Goal: Task Accomplishment & Management: Manage account settings

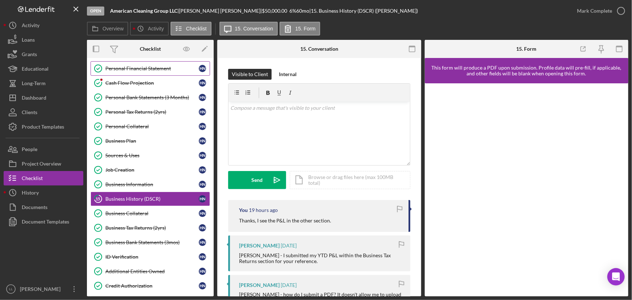
scroll to position [22, 0]
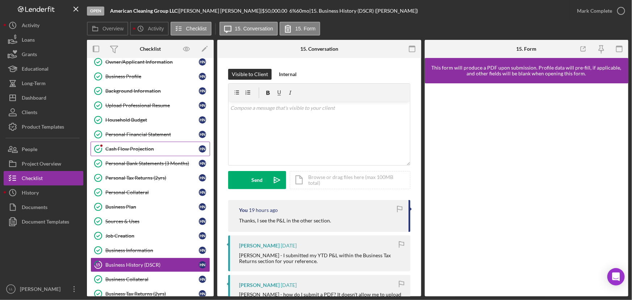
click at [155, 146] on div "Cash Flow Projection" at bounding box center [151, 149] width 93 height 6
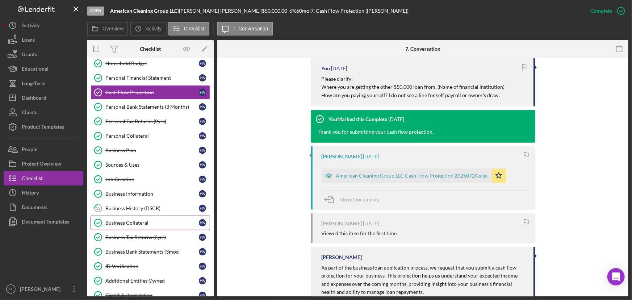
scroll to position [120, 0]
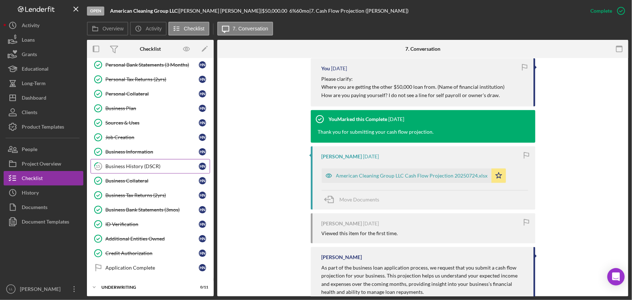
click at [155, 163] on div "Business History (DSCR)" at bounding box center [151, 166] width 93 height 6
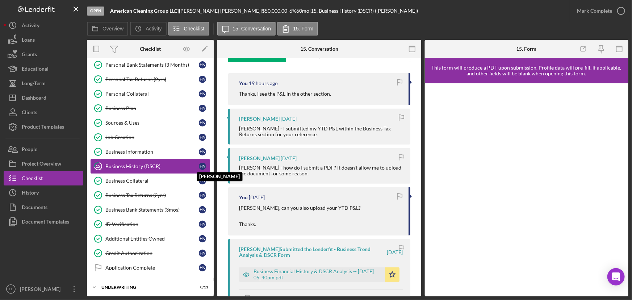
scroll to position [75, 0]
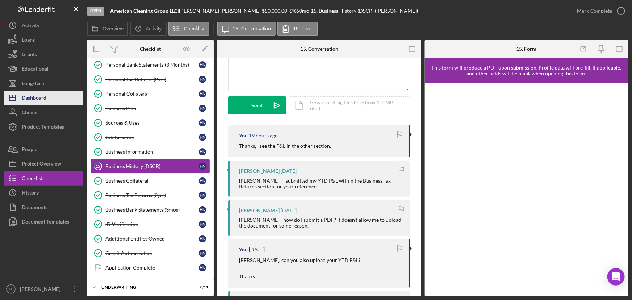
click at [27, 101] on div "Dashboard" at bounding box center [34, 99] width 25 height 16
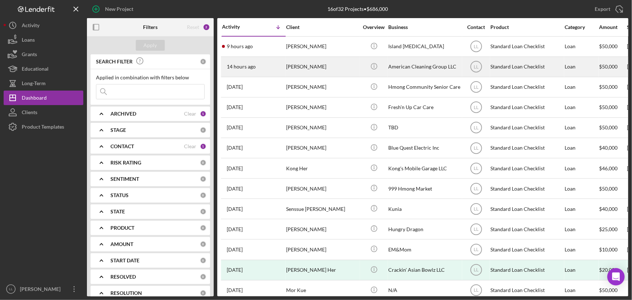
click at [315, 70] on div "[PERSON_NAME]" at bounding box center [322, 66] width 72 height 19
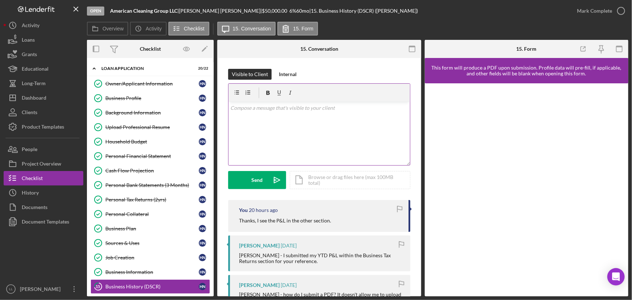
scroll to position [108, 0]
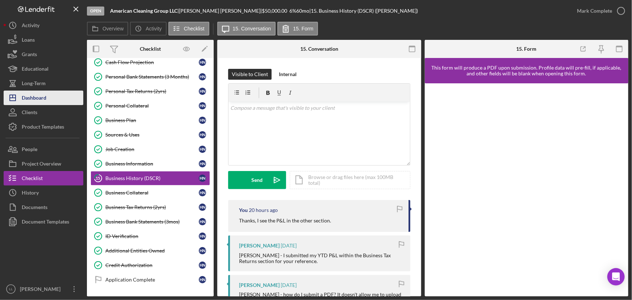
click at [36, 96] on div "Dashboard" at bounding box center [34, 99] width 25 height 16
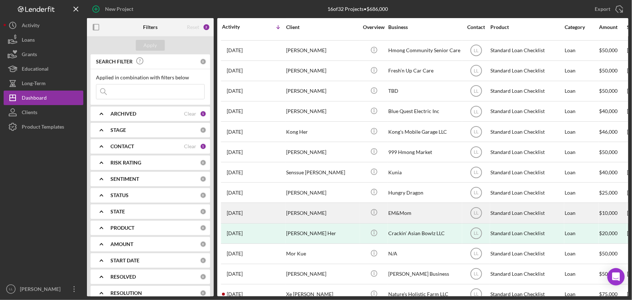
scroll to position [75, 0]
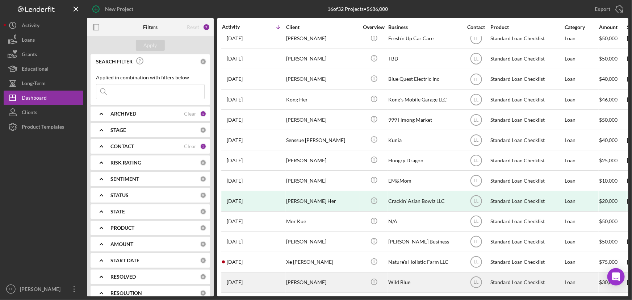
click at [315, 280] on div "[PERSON_NAME]" at bounding box center [322, 282] width 72 height 19
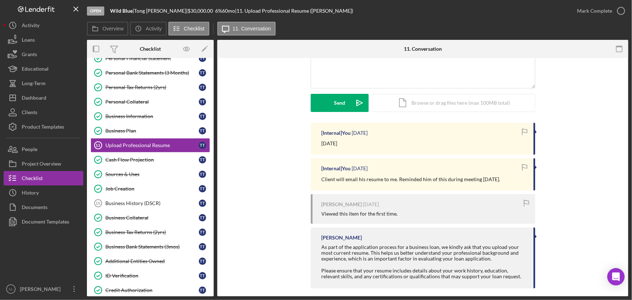
scroll to position [83, 0]
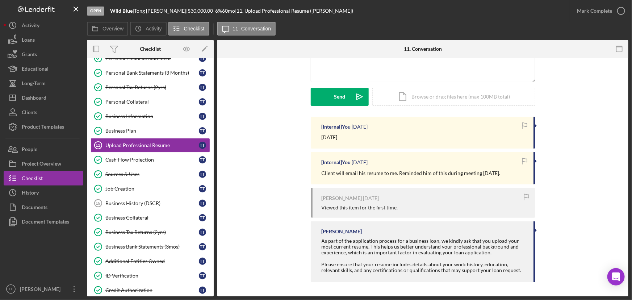
click at [232, 182] on div "[Internal] You [DATE] [DATE] [Internal] You [DATE] Client will email his resume…" at bounding box center [422, 201] width 389 height 169
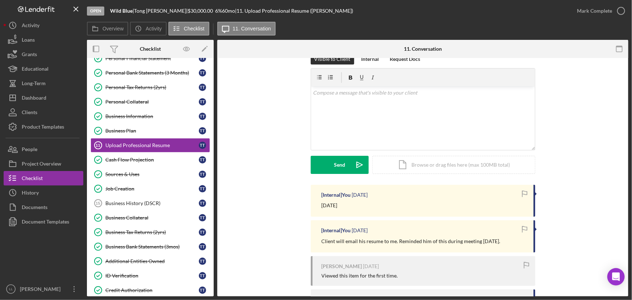
scroll to position [0, 0]
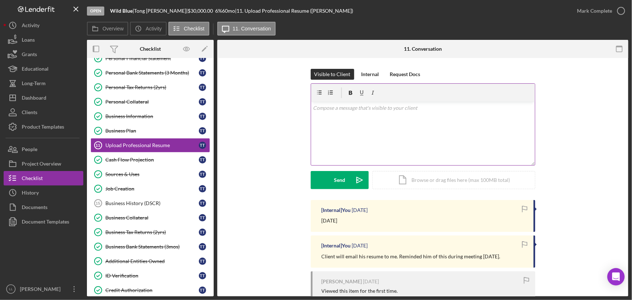
click at [315, 141] on div "v Color teal Color pink Remove color Add row above Add row below Add column bef…" at bounding box center [423, 133] width 224 height 63
click at [315, 73] on div "Internal" at bounding box center [370, 74] width 18 height 11
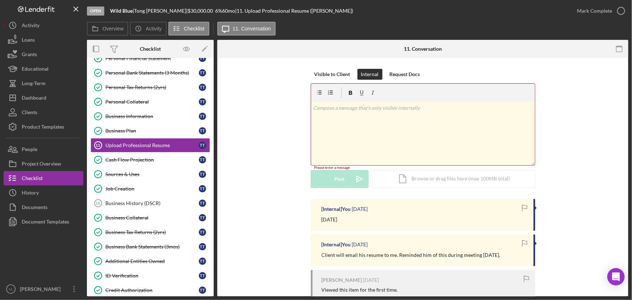
click at [315, 124] on div "v Color teal Color pink Remove color Add row above Add row below Add column bef…" at bounding box center [423, 133] width 224 height 63
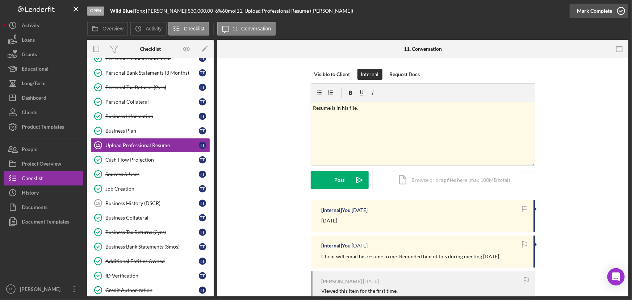
click at [315, 13] on icon "button" at bounding box center [621, 11] width 18 height 18
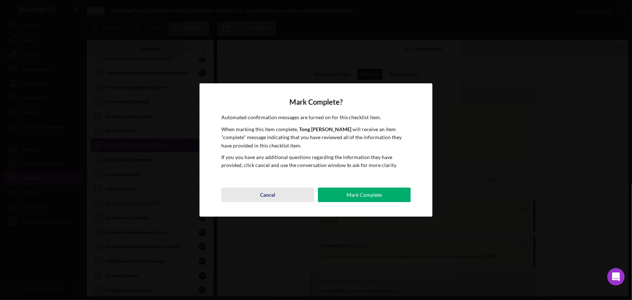
drag, startPoint x: 288, startPoint y: 200, endPoint x: 292, endPoint y: 197, distance: 5.2
click at [288, 200] on button "Cancel" at bounding box center [267, 195] width 93 height 14
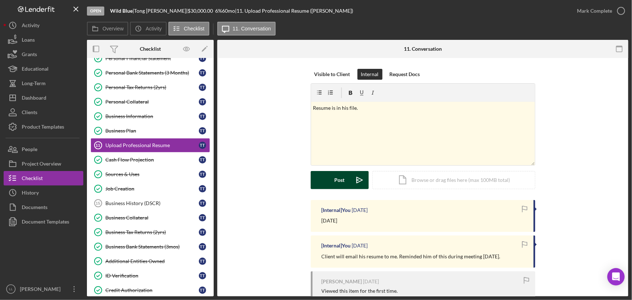
drag, startPoint x: 343, startPoint y: 181, endPoint x: 485, endPoint y: 113, distance: 157.6
click at [315, 181] on div "Post" at bounding box center [340, 180] width 10 height 18
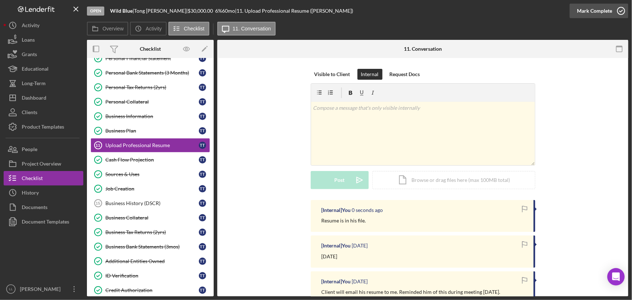
click at [315, 10] on icon "button" at bounding box center [621, 11] width 18 height 18
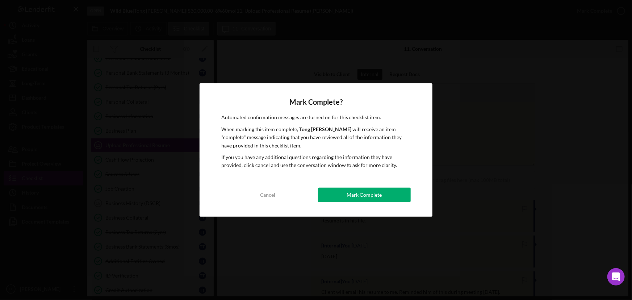
click at [315, 185] on div "Mark Complete? Automated confirmation messages are turned on for this checklist…" at bounding box center [316, 149] width 233 height 133
click at [315, 192] on button "Mark Complete" at bounding box center [364, 195] width 93 height 14
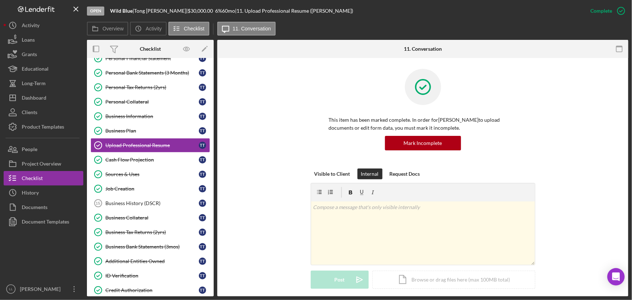
click at [280, 164] on div "This item has been marked complete. In order for [PERSON_NAME] to upload docume…" at bounding box center [422, 119] width 389 height 100
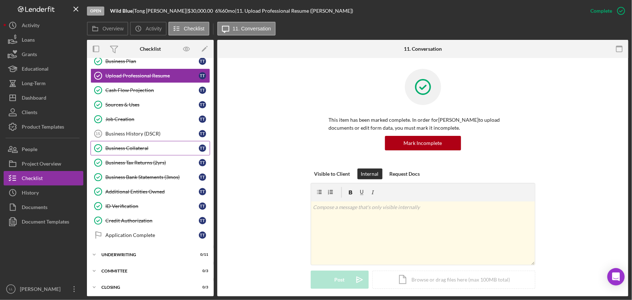
scroll to position [153, 0]
click at [137, 130] on div "Business History (DSCR)" at bounding box center [151, 133] width 93 height 6
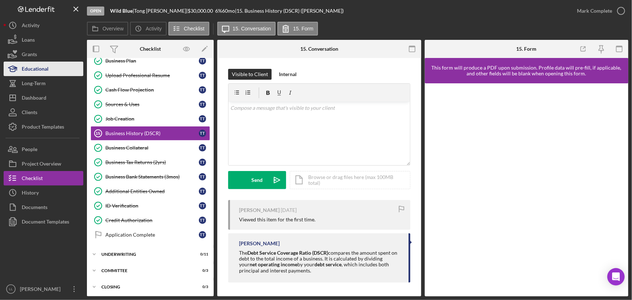
click at [47, 75] on div "Educational" at bounding box center [35, 70] width 27 height 16
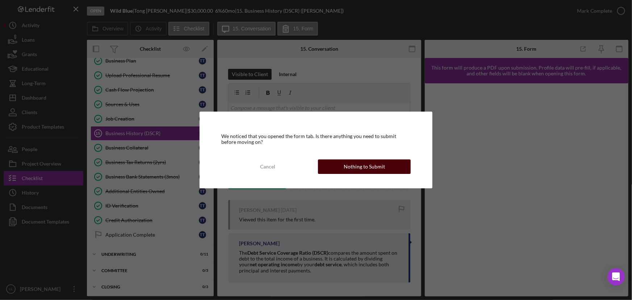
click at [315, 163] on div "Nothing to Submit" at bounding box center [364, 166] width 41 height 14
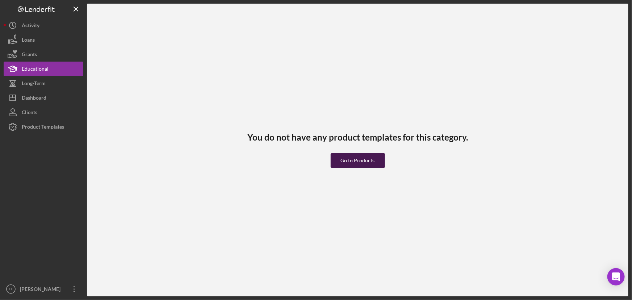
click at [315, 155] on div "Go to Products" at bounding box center [358, 160] width 34 height 14
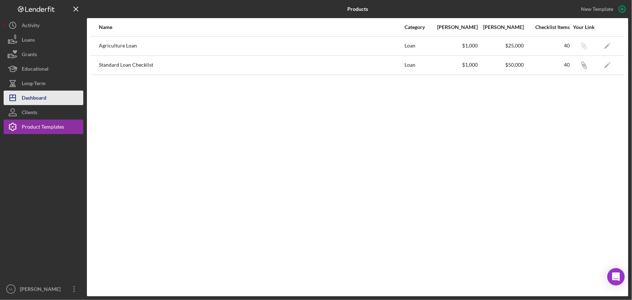
click at [43, 93] on div "Dashboard" at bounding box center [34, 99] width 25 height 16
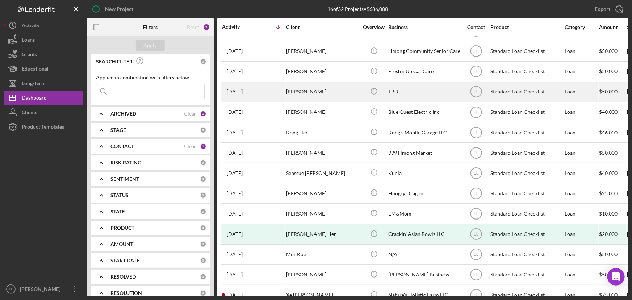
scroll to position [75, 0]
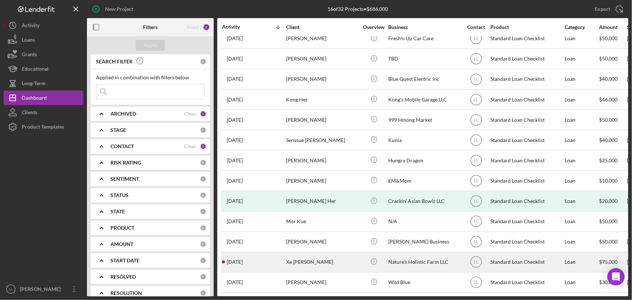
click at [279, 259] on div "[DATE] Xe [PERSON_NAME]" at bounding box center [253, 261] width 63 height 19
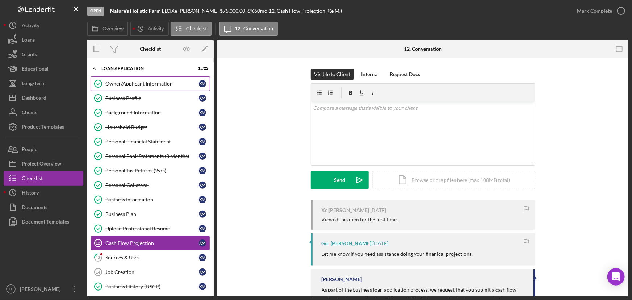
click at [137, 84] on div "Owner/Applicant Information" at bounding box center [151, 84] width 93 height 6
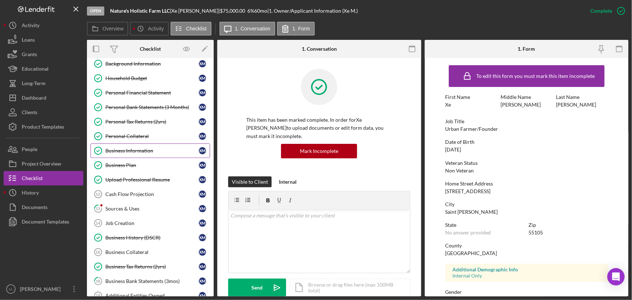
scroll to position [153, 0]
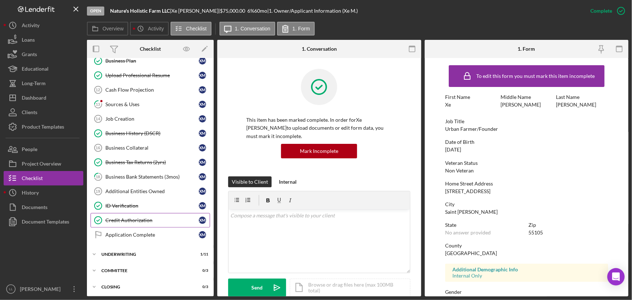
click at [146, 217] on div "Credit Authorization" at bounding box center [151, 220] width 93 height 6
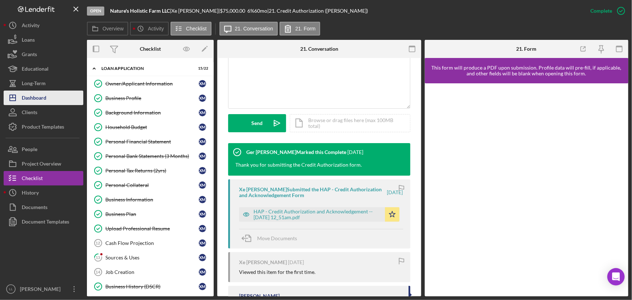
click at [60, 94] on button "Icon/Dashboard Dashboard" at bounding box center [44, 98] width 80 height 14
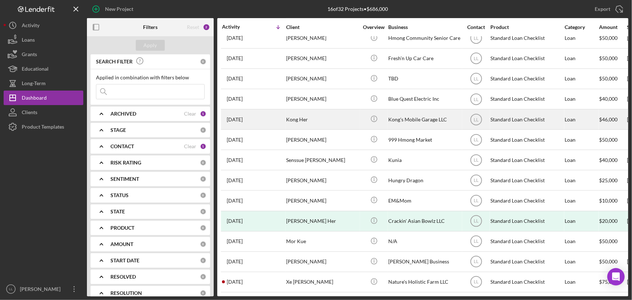
scroll to position [75, 0]
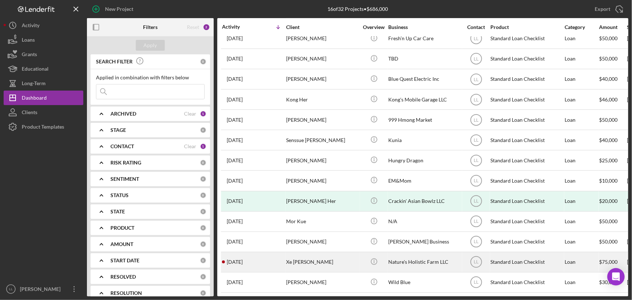
click at [315, 264] on div "Xe [PERSON_NAME]" at bounding box center [322, 261] width 72 height 19
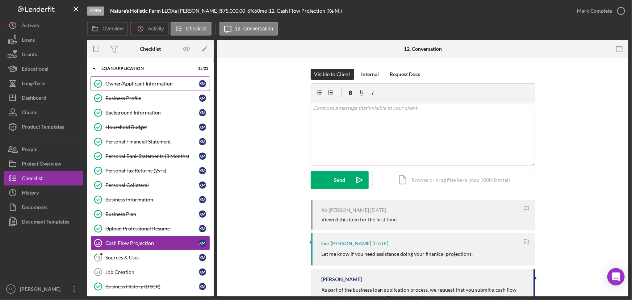
click at [166, 86] on div "Owner/Applicant Information" at bounding box center [151, 84] width 93 height 6
